Goal: Transaction & Acquisition: Obtain resource

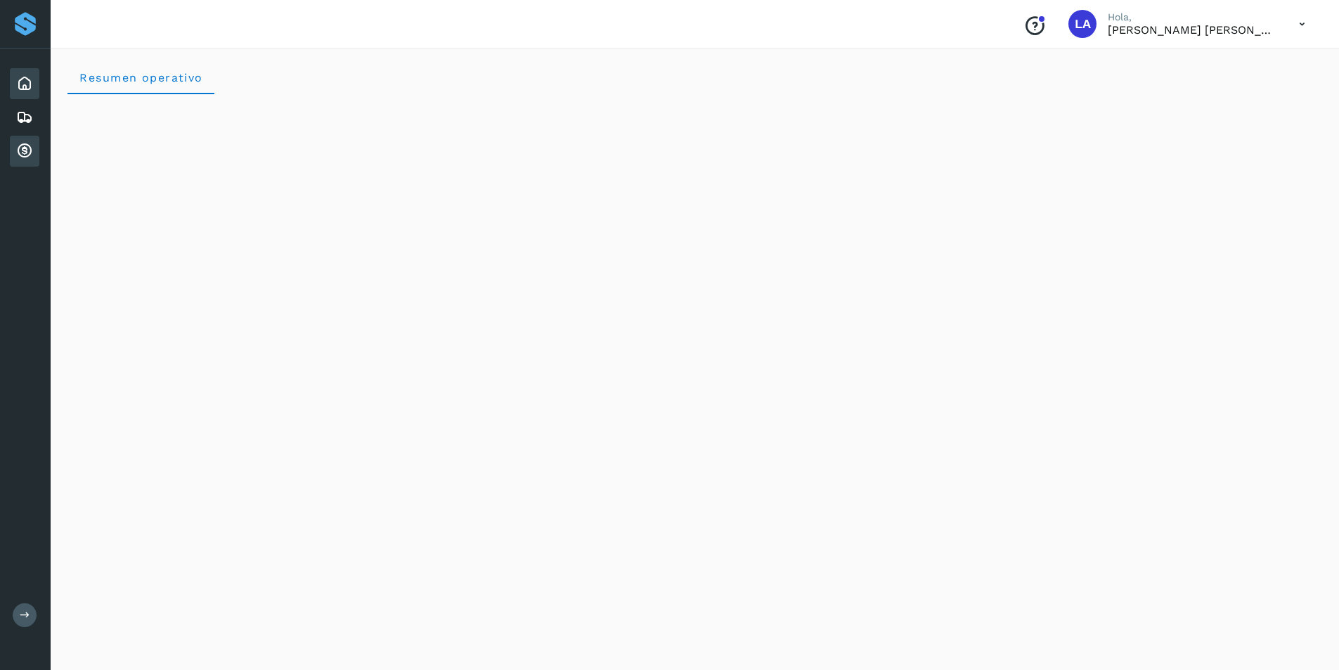
click at [26, 150] on icon at bounding box center [24, 151] width 17 height 17
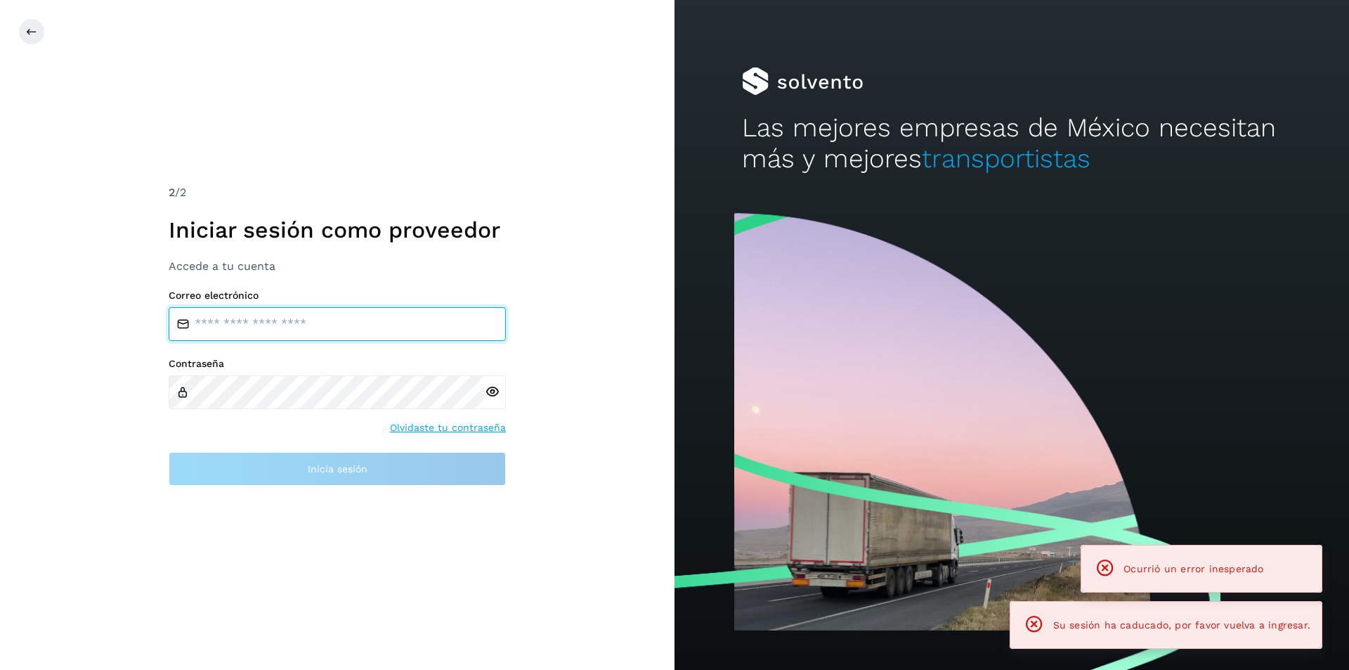
type input "**********"
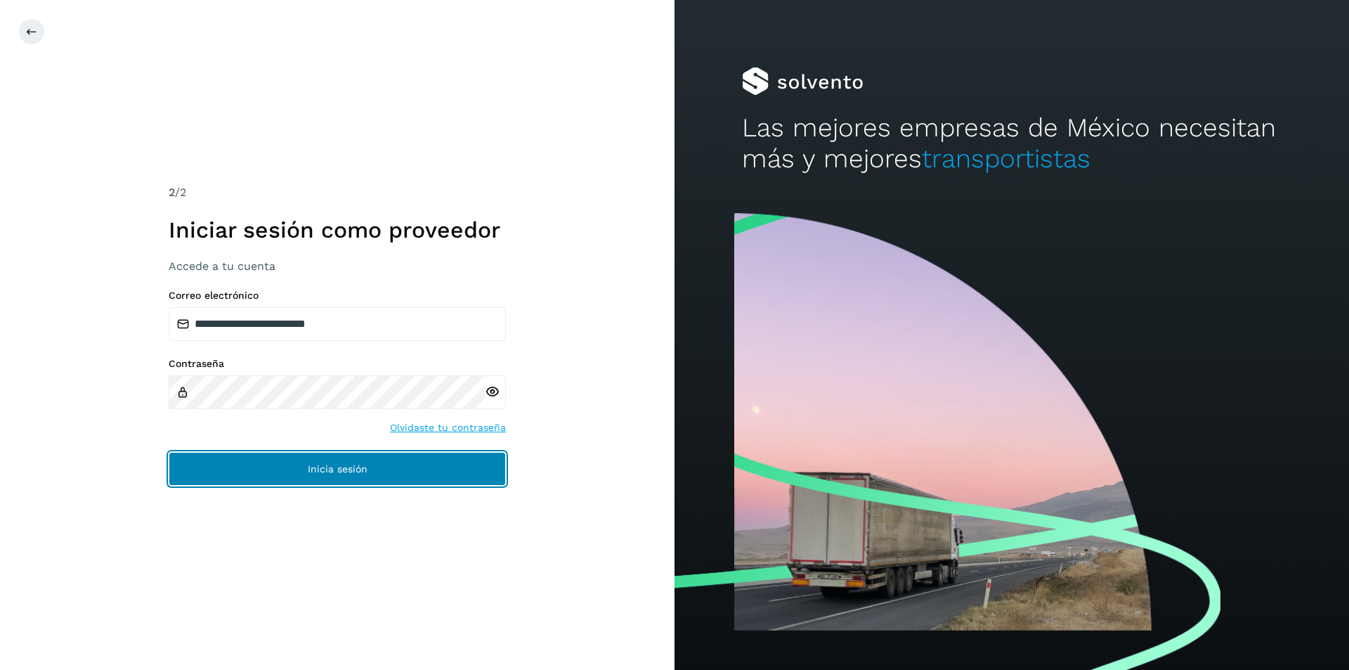
click at [398, 472] on button "Inicia sesión" at bounding box center [337, 469] width 337 height 34
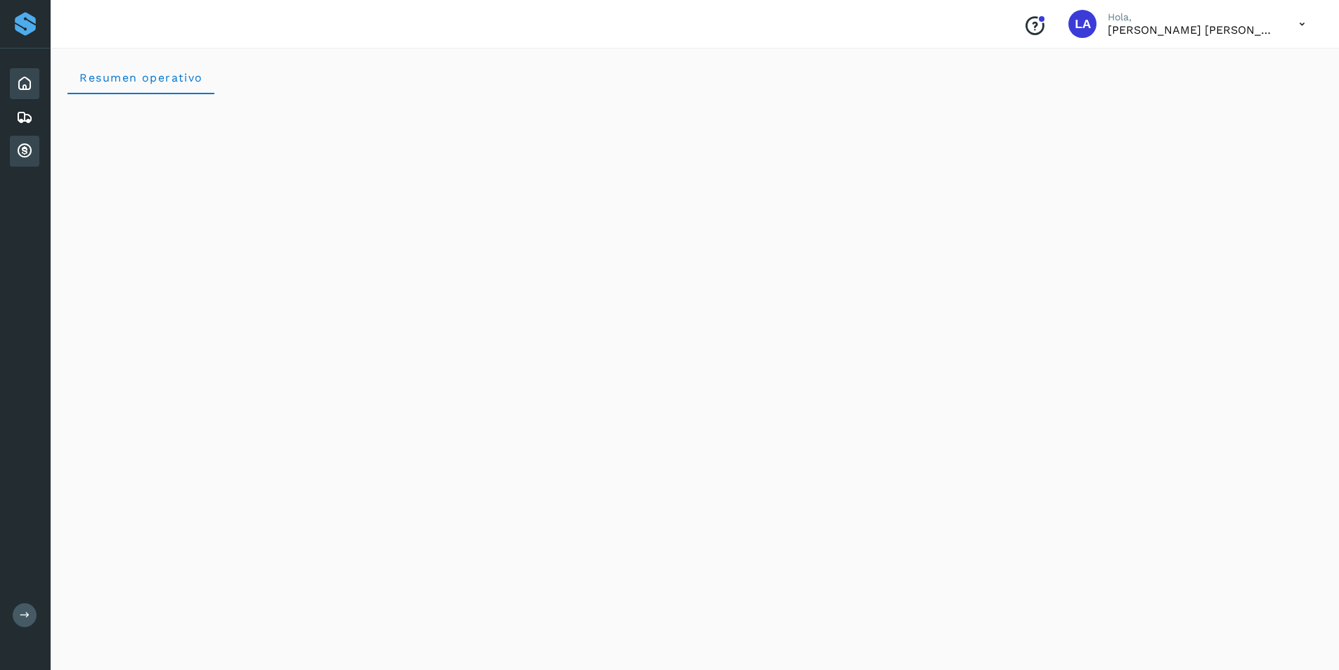
click at [23, 156] on icon at bounding box center [24, 151] width 17 height 17
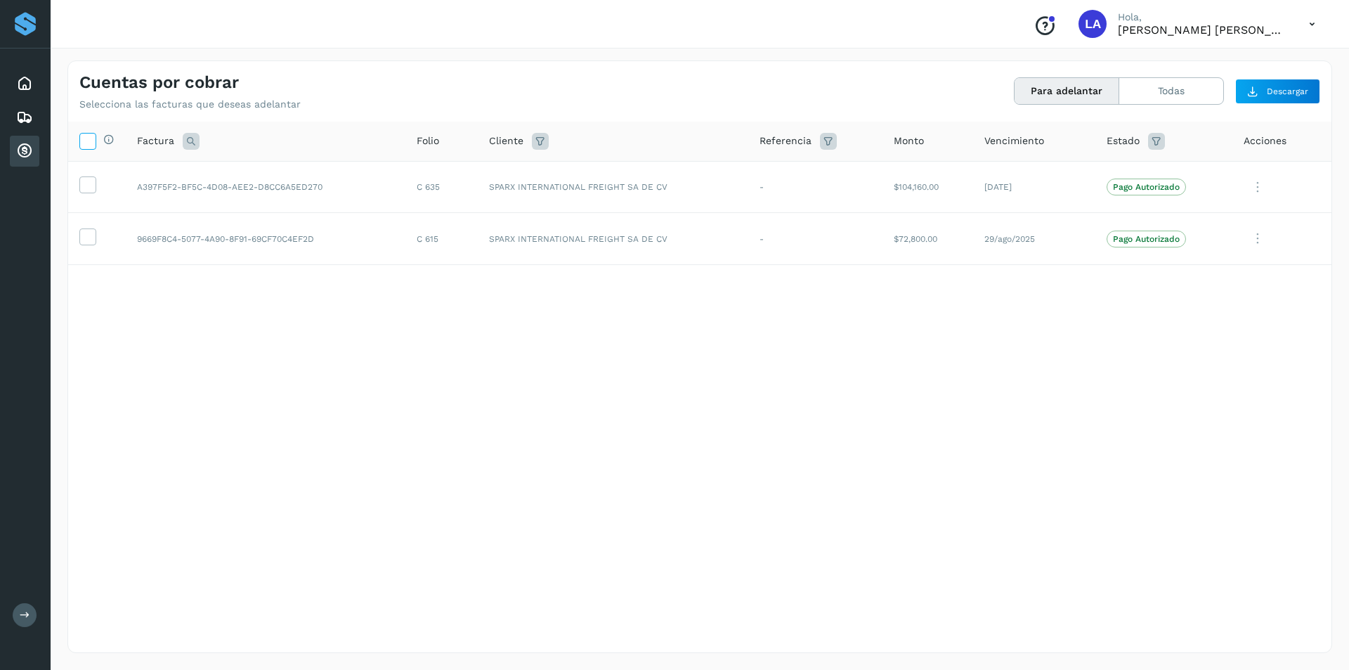
click at [92, 140] on icon at bounding box center [87, 140] width 15 height 15
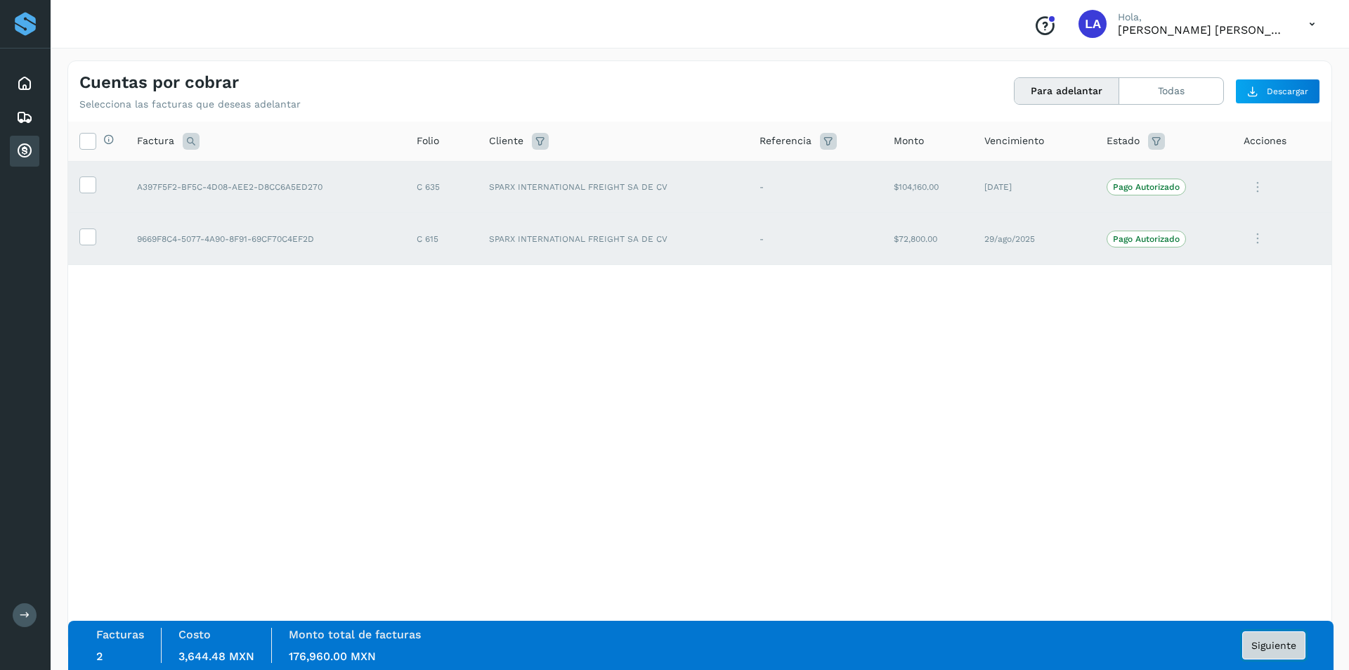
click at [1281, 654] on button "Siguiente" at bounding box center [1274, 645] width 63 height 28
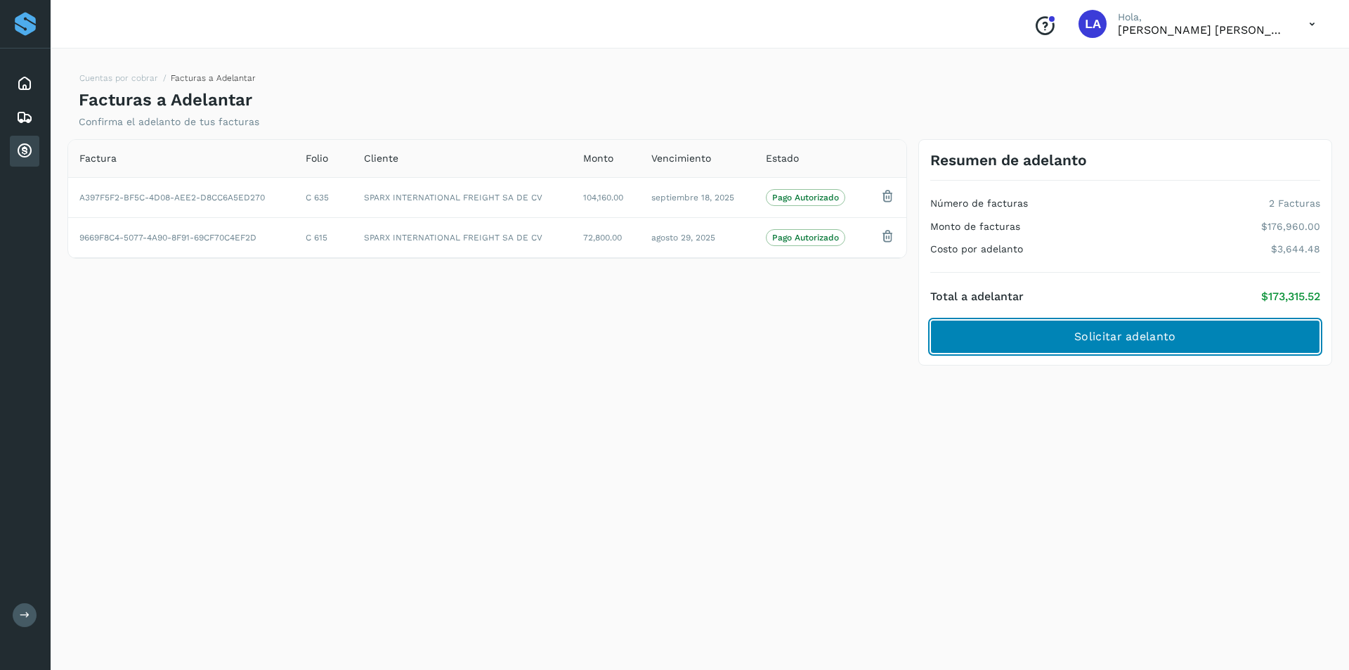
click at [1155, 344] on span "Solicitar adelanto" at bounding box center [1125, 336] width 101 height 15
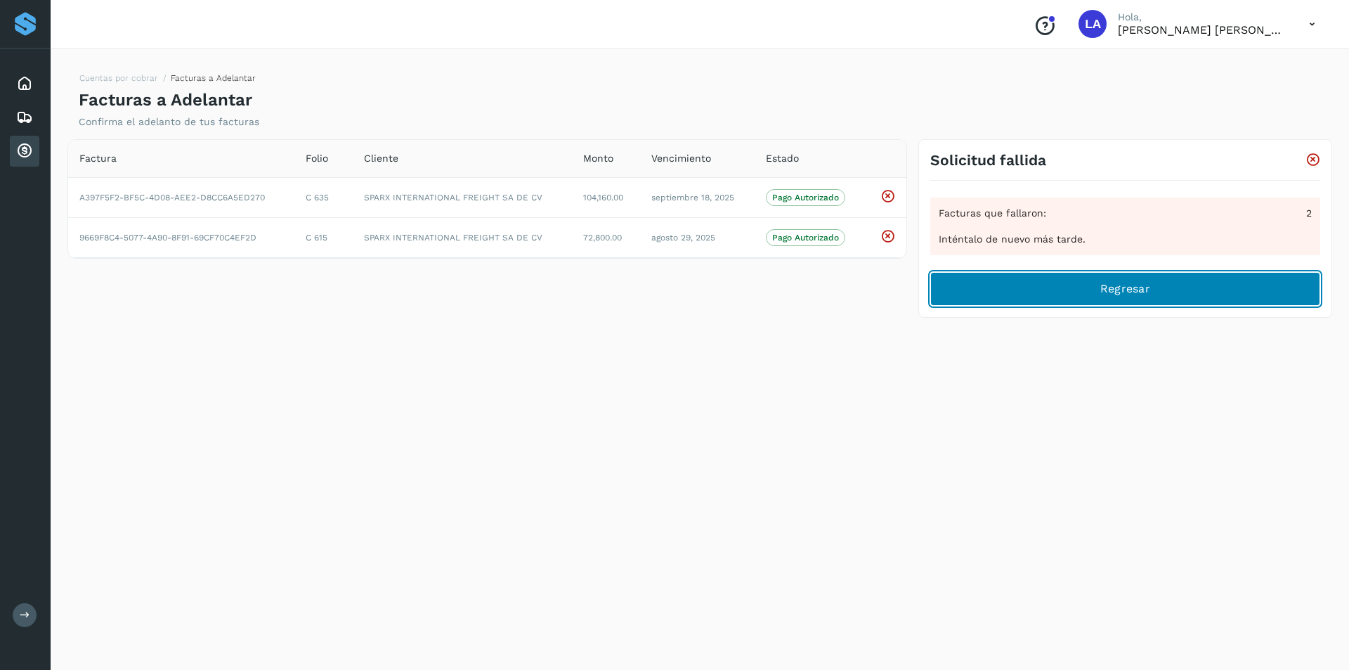
click at [1073, 302] on button "Regresar" at bounding box center [1126, 289] width 390 height 34
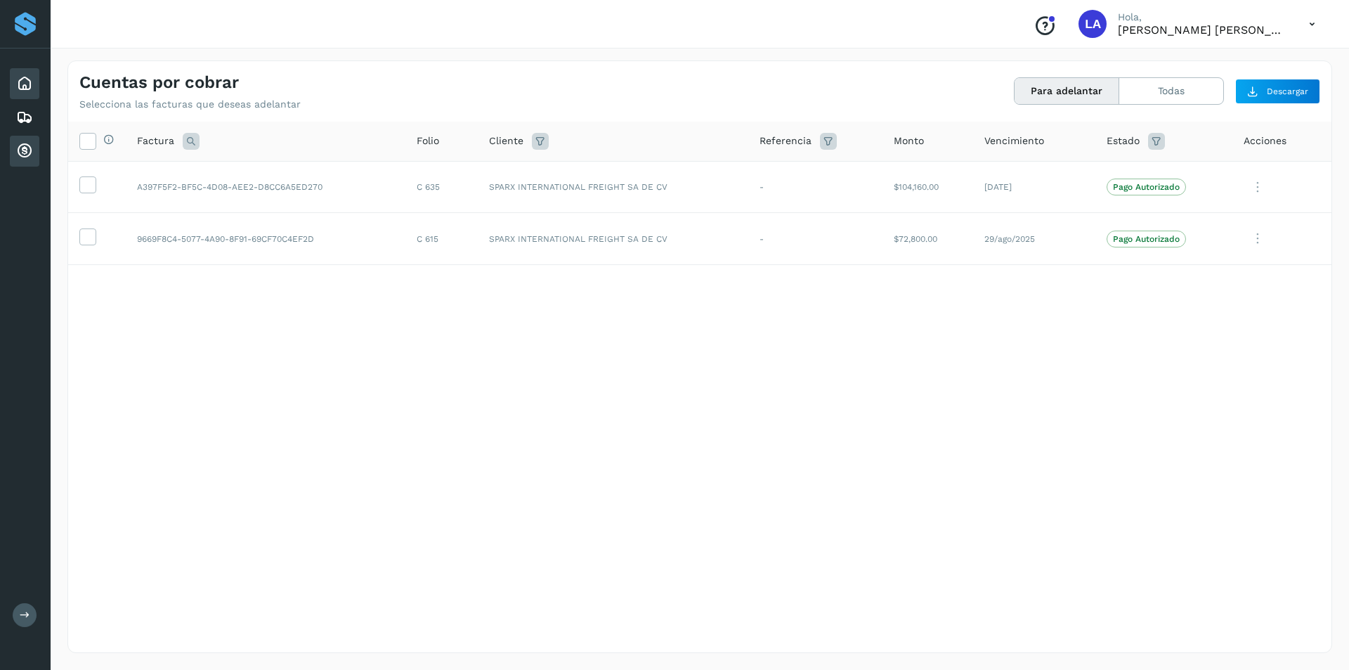
click at [28, 84] on icon at bounding box center [24, 83] width 17 height 17
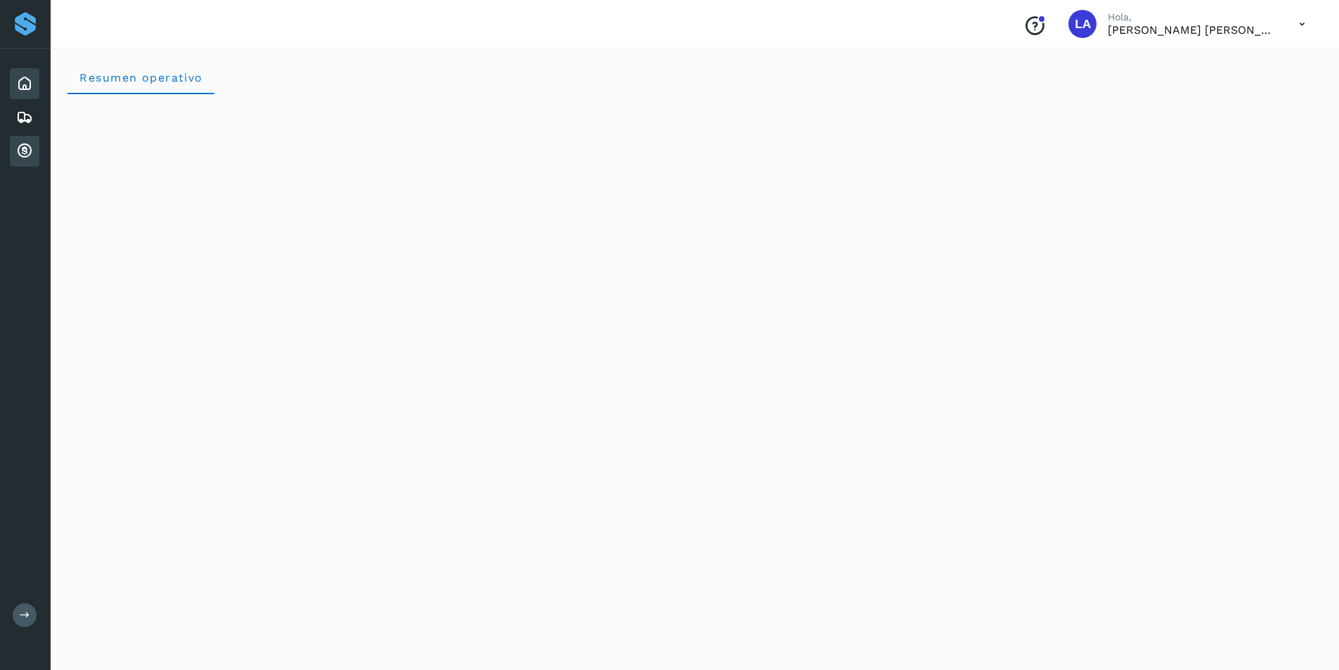
click at [34, 143] on div "Cuentas por cobrar" at bounding box center [25, 151] width 30 height 31
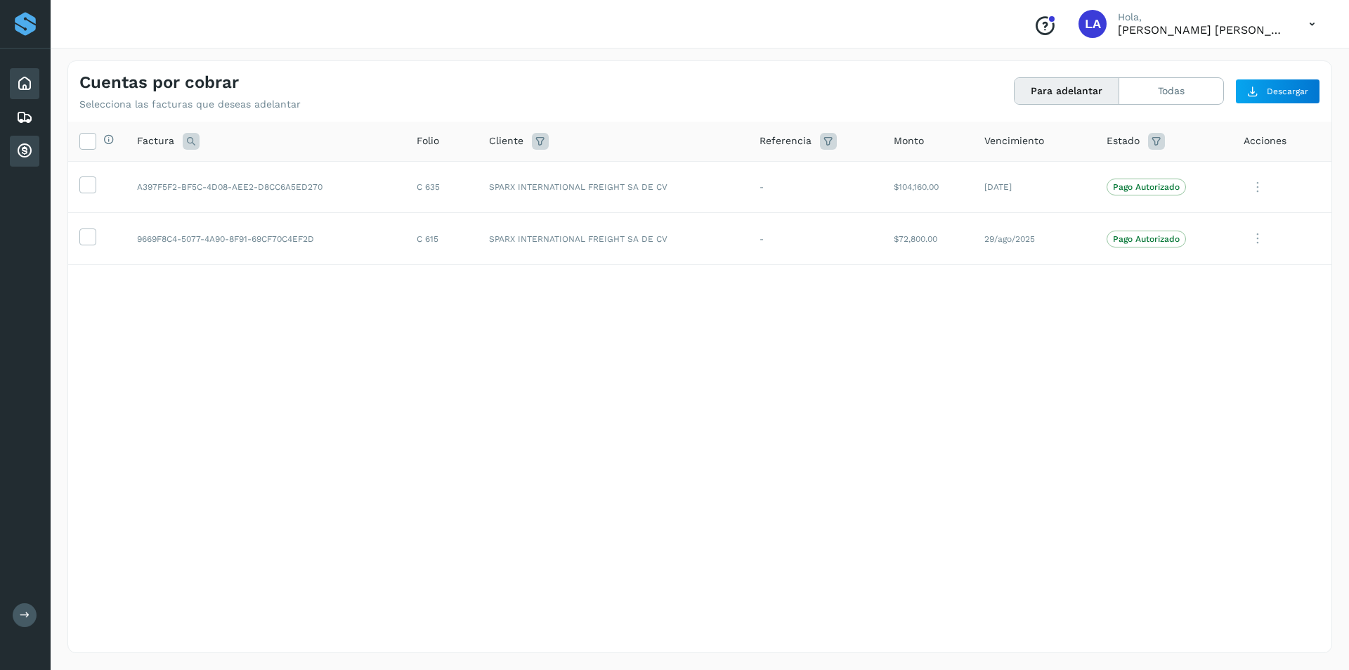
click at [25, 78] on icon at bounding box center [24, 83] width 17 height 17
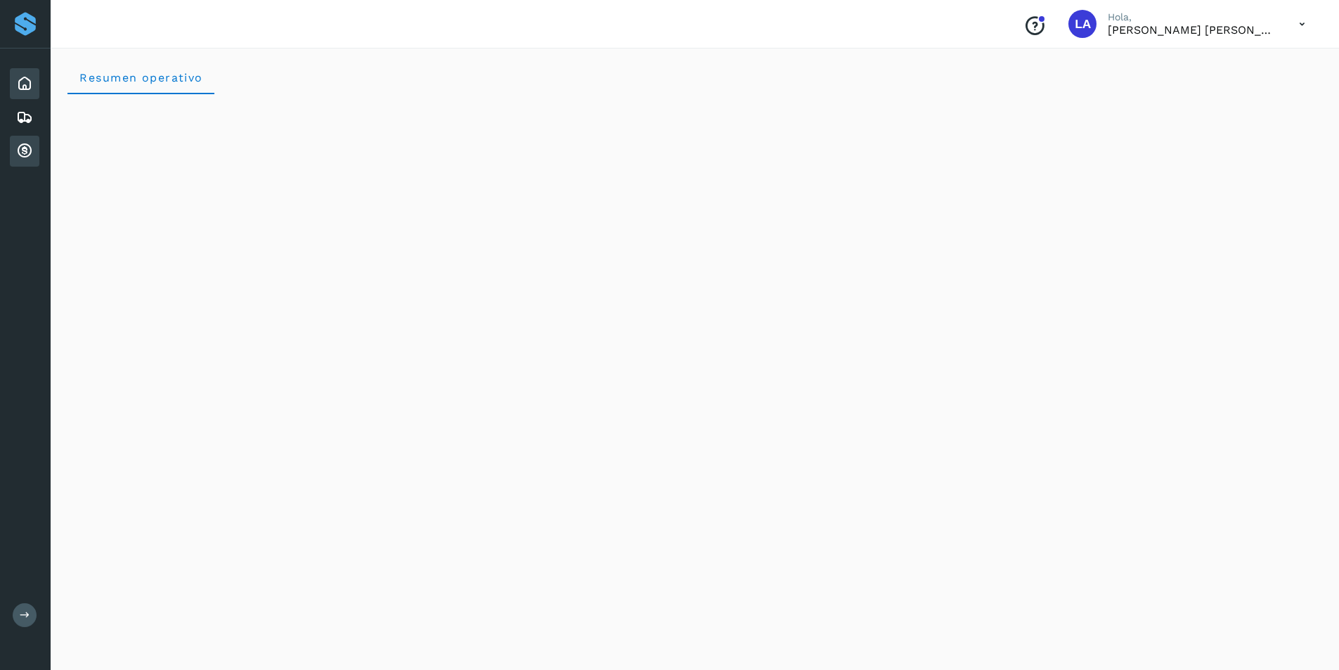
click at [17, 146] on icon at bounding box center [24, 151] width 17 height 17
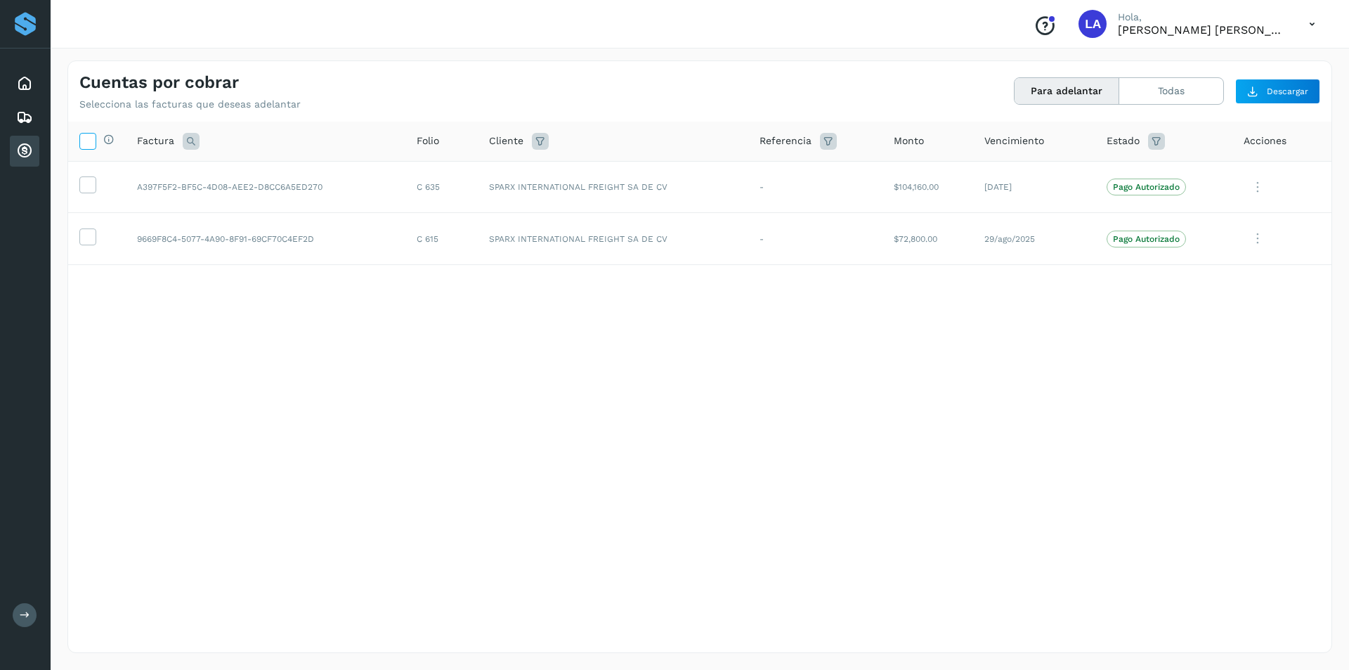
click at [80, 140] on icon at bounding box center [87, 140] width 15 height 15
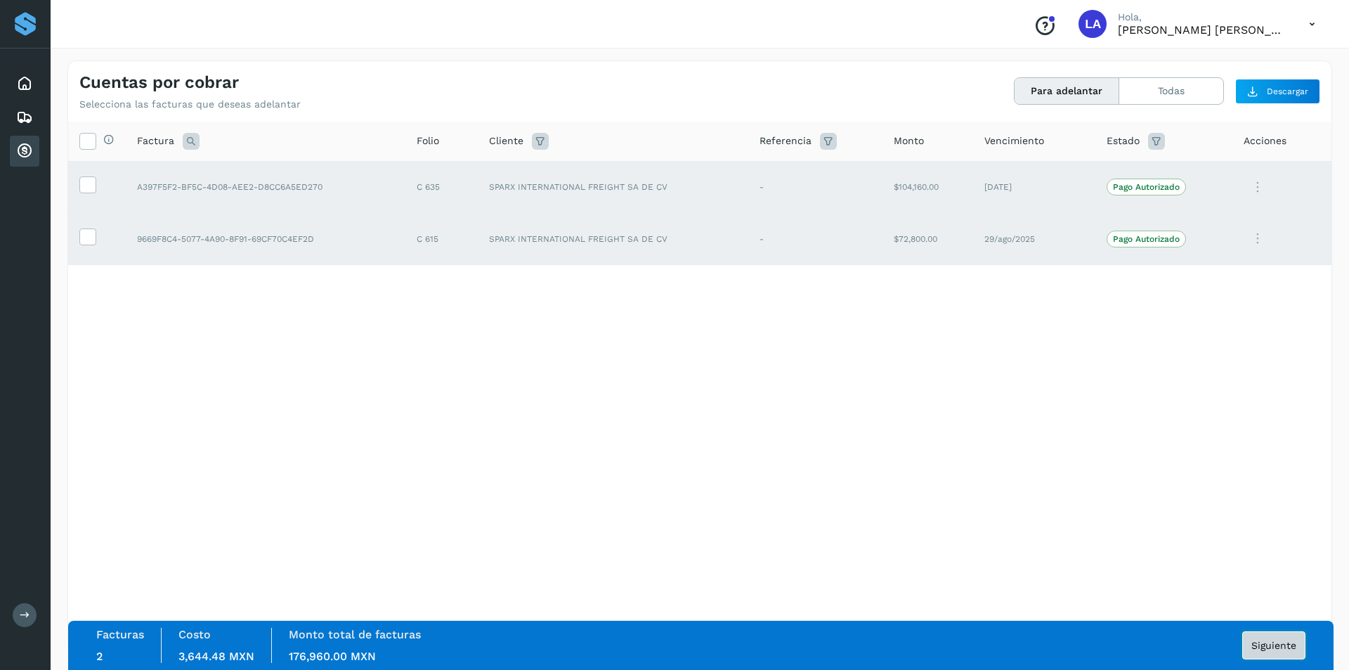
click at [1286, 635] on button "Siguiente" at bounding box center [1274, 645] width 63 height 28
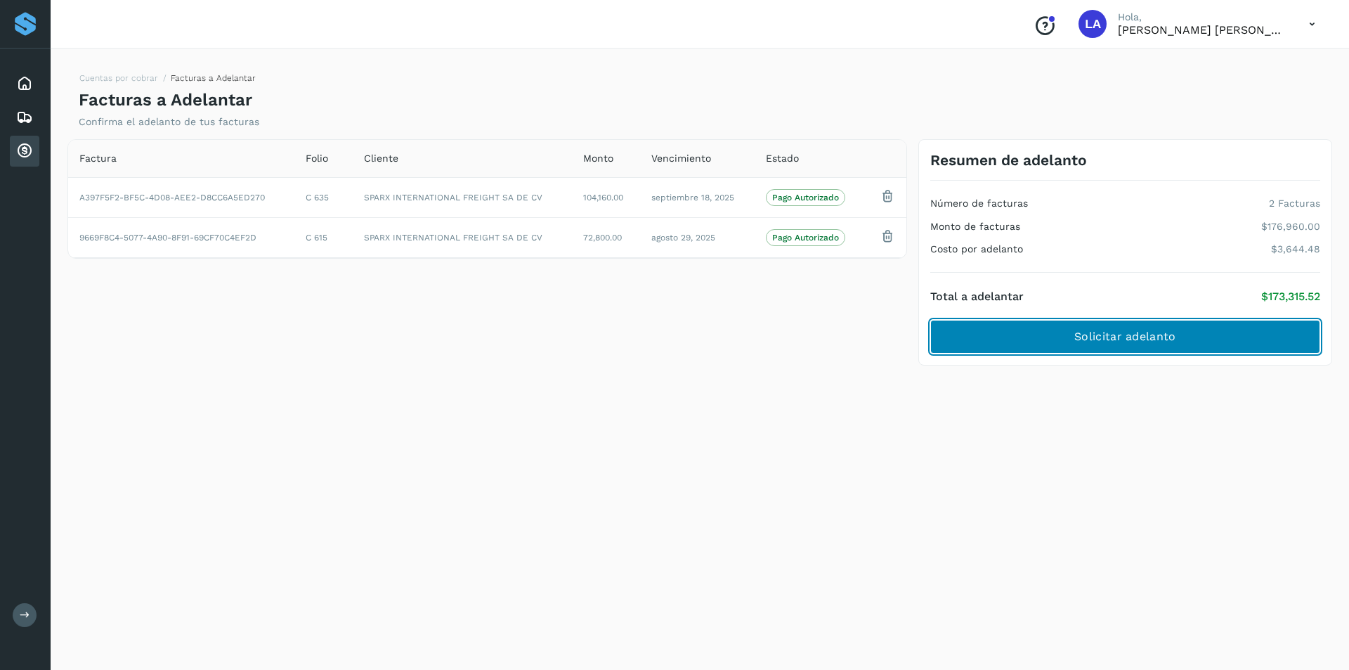
click at [1115, 339] on span "Solicitar adelanto" at bounding box center [1125, 336] width 101 height 15
